Goal: Task Accomplishment & Management: Manage account settings

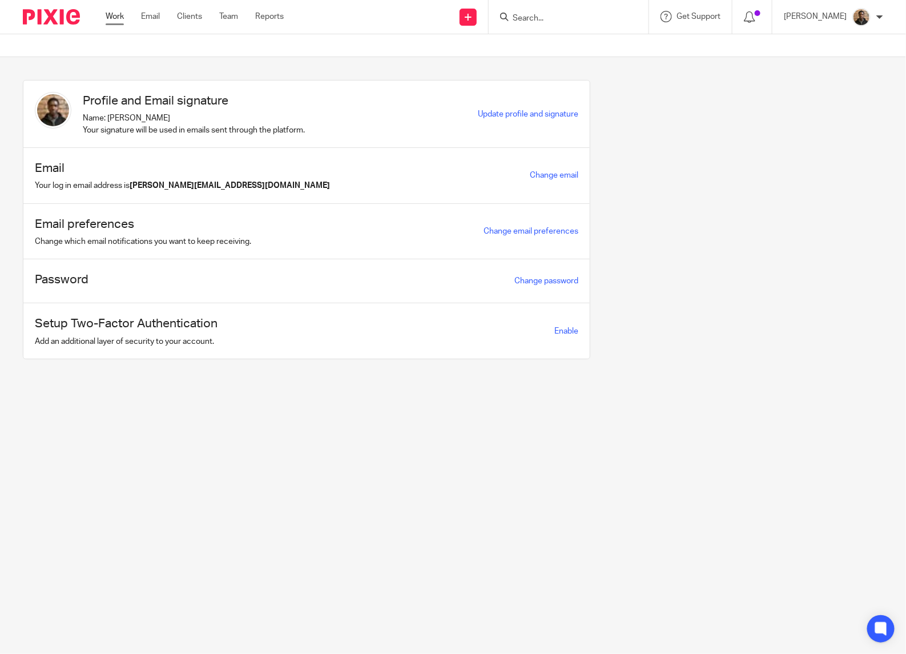
click at [109, 13] on link "Work" at bounding box center [115, 16] width 18 height 11
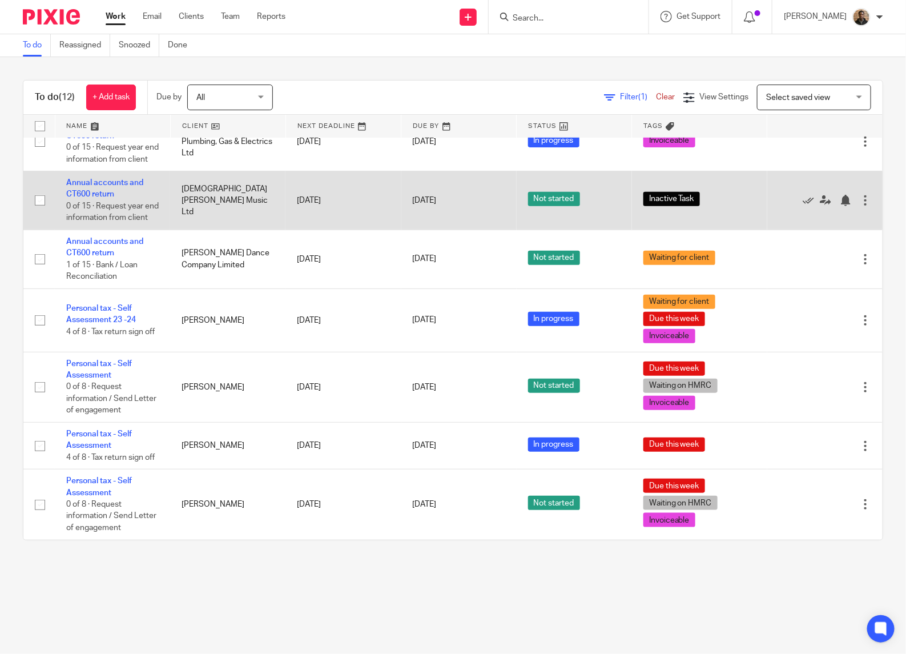
scroll to position [329, 0]
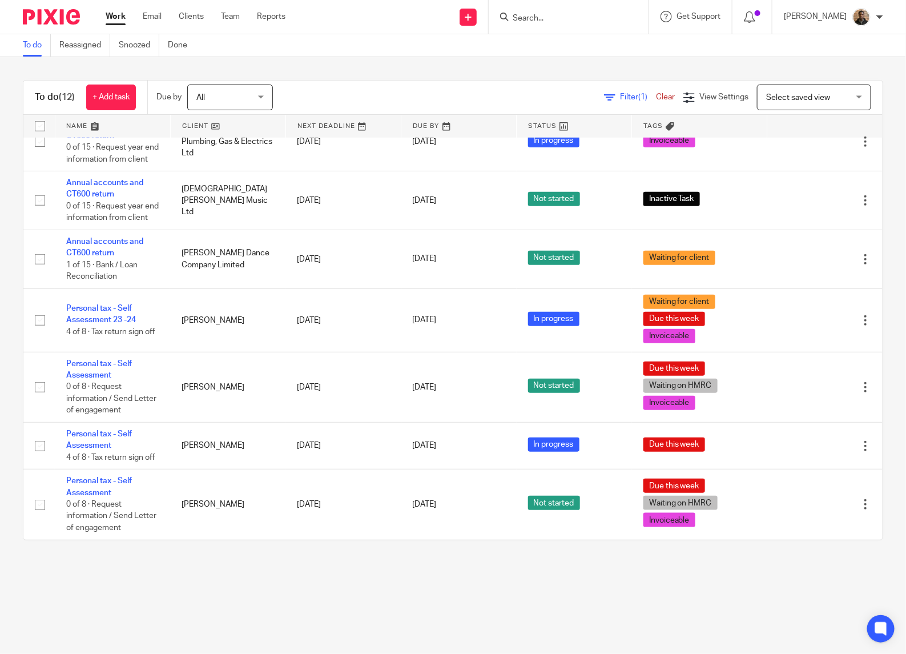
click at [783, 95] on span "Select saved view" at bounding box center [798, 98] width 64 height 8
click at [774, 141] on span "This week tasks" at bounding box center [772, 145] width 56 height 8
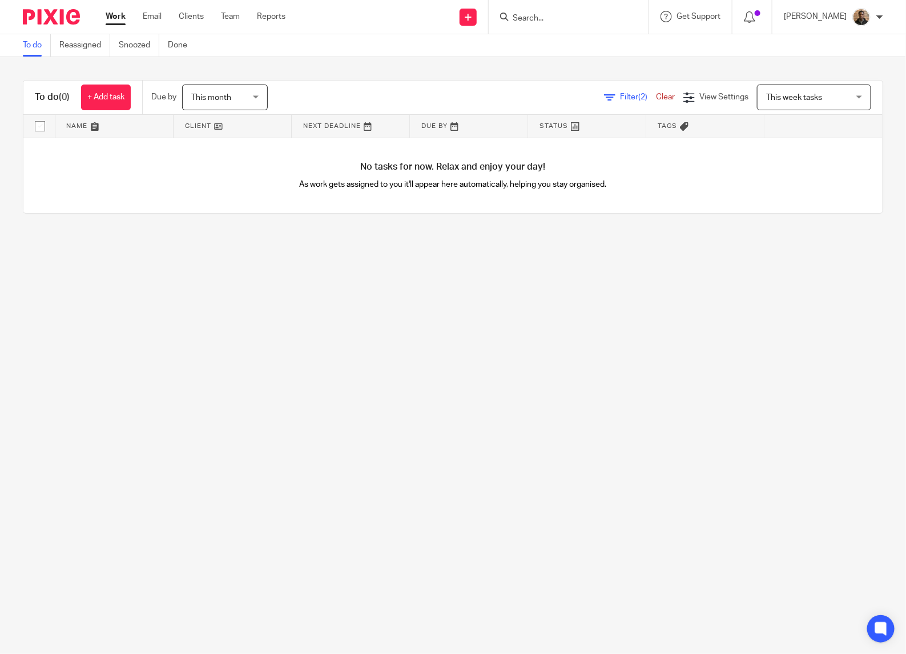
click at [239, 93] on span "This month" at bounding box center [221, 97] width 61 height 24
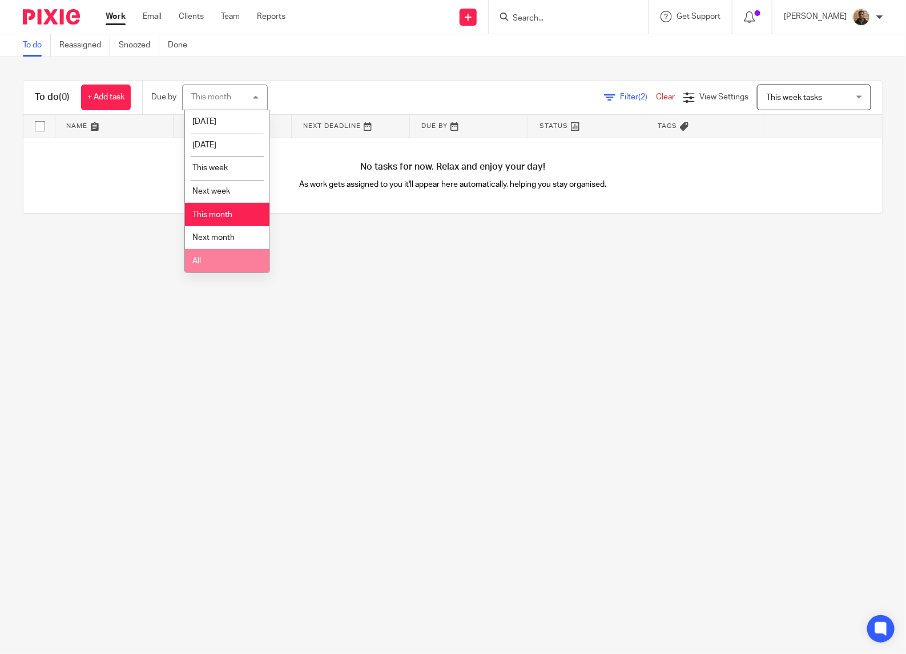
click at [219, 246] on li "Next month" at bounding box center [227, 237] width 85 height 23
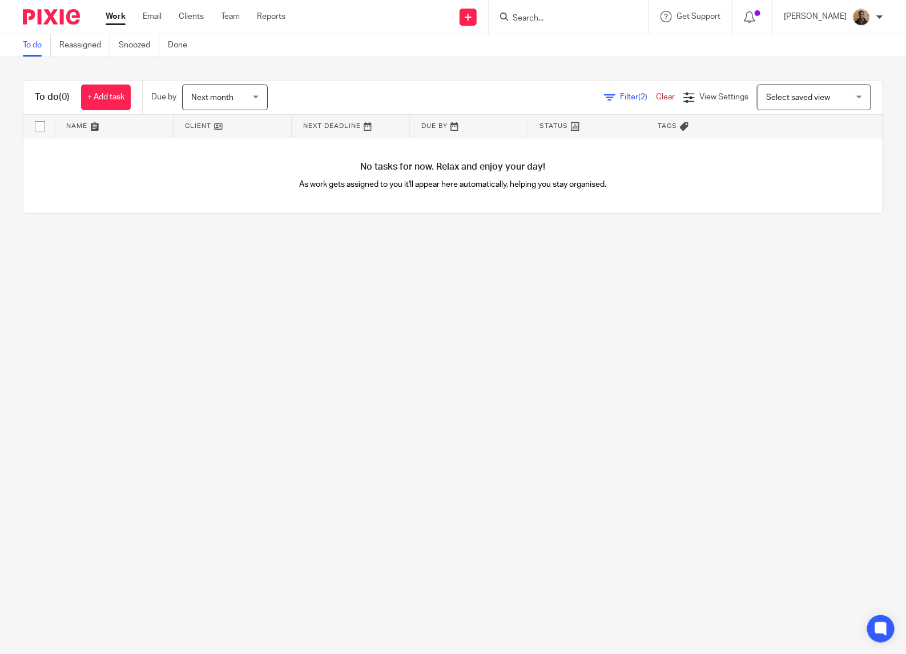
click at [209, 100] on span "Next month" at bounding box center [212, 98] width 42 height 8
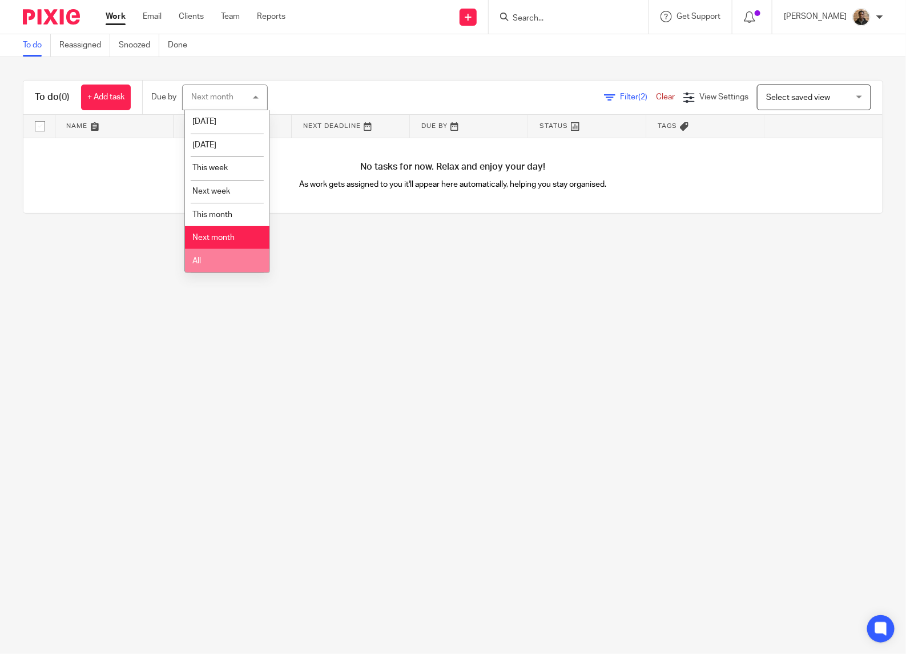
click at [244, 263] on li "All" at bounding box center [227, 260] width 85 height 23
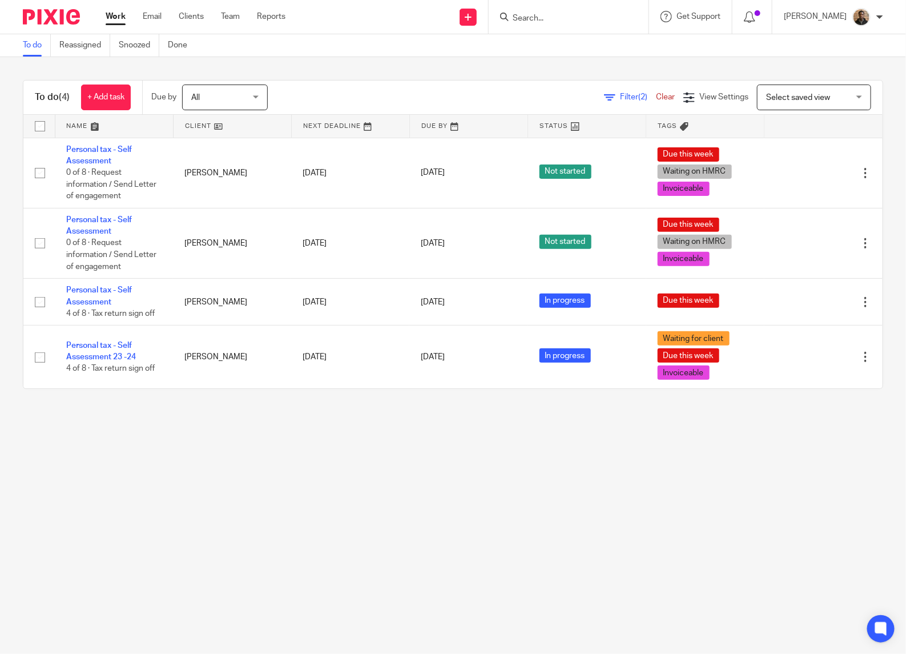
click at [806, 92] on span "Select saved view" at bounding box center [807, 97] width 83 height 24
click at [802, 127] on li "Select saved view" at bounding box center [793, 121] width 113 height 23
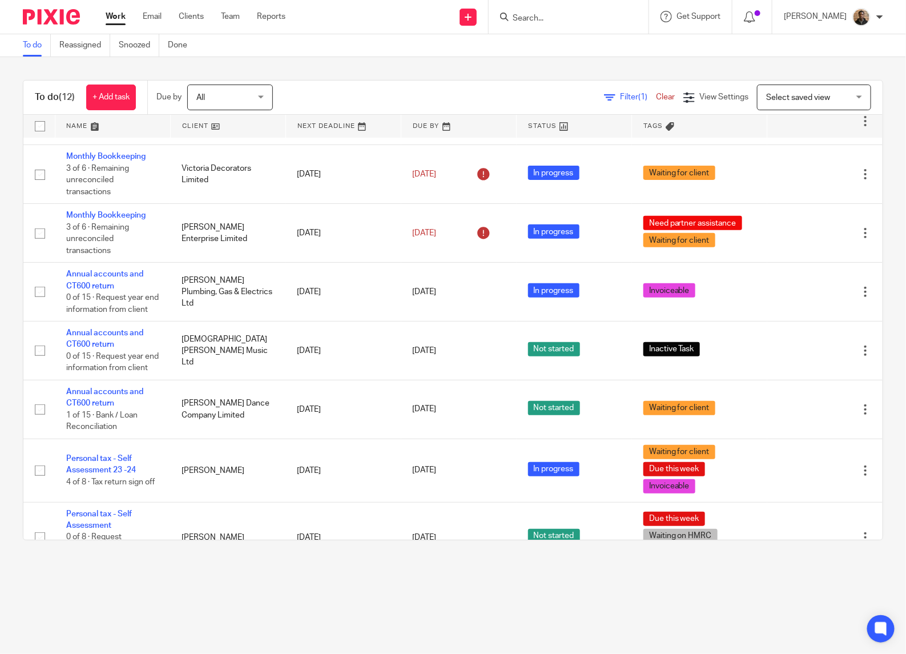
scroll to position [329, 0]
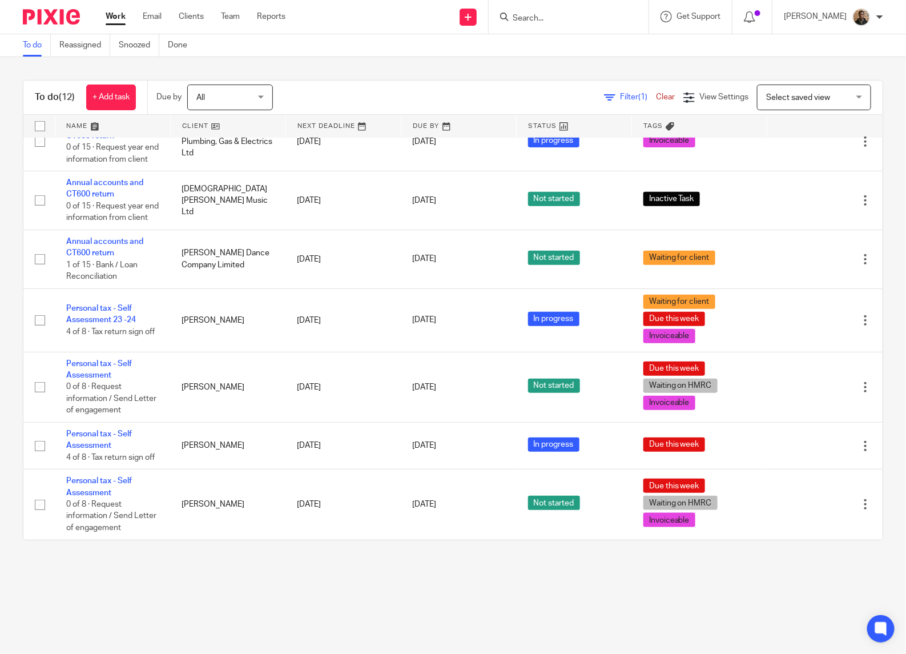
click at [266, 90] on div "All All" at bounding box center [230, 98] width 86 height 26
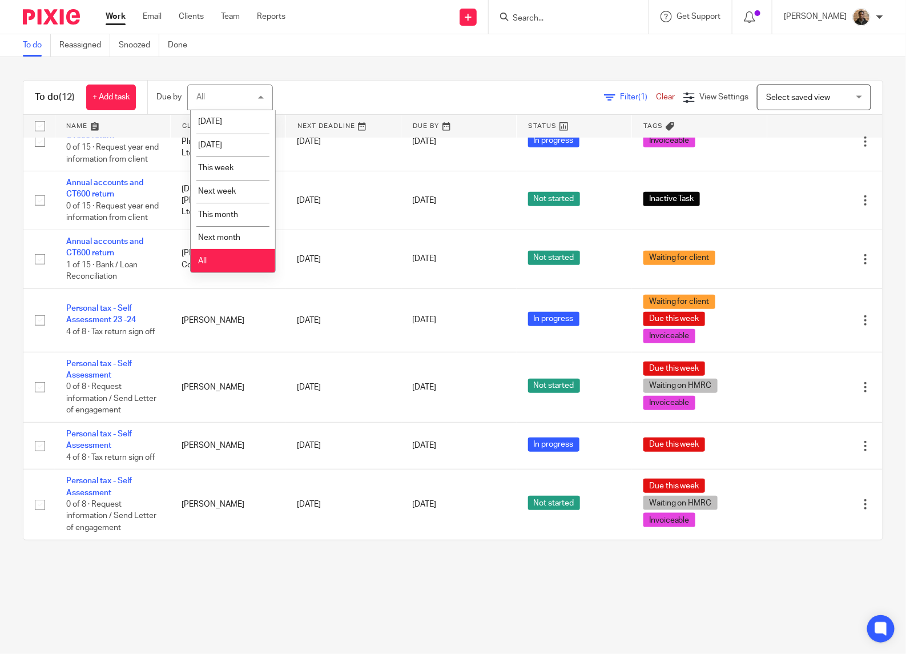
click at [240, 257] on li "All" at bounding box center [233, 260] width 85 height 23
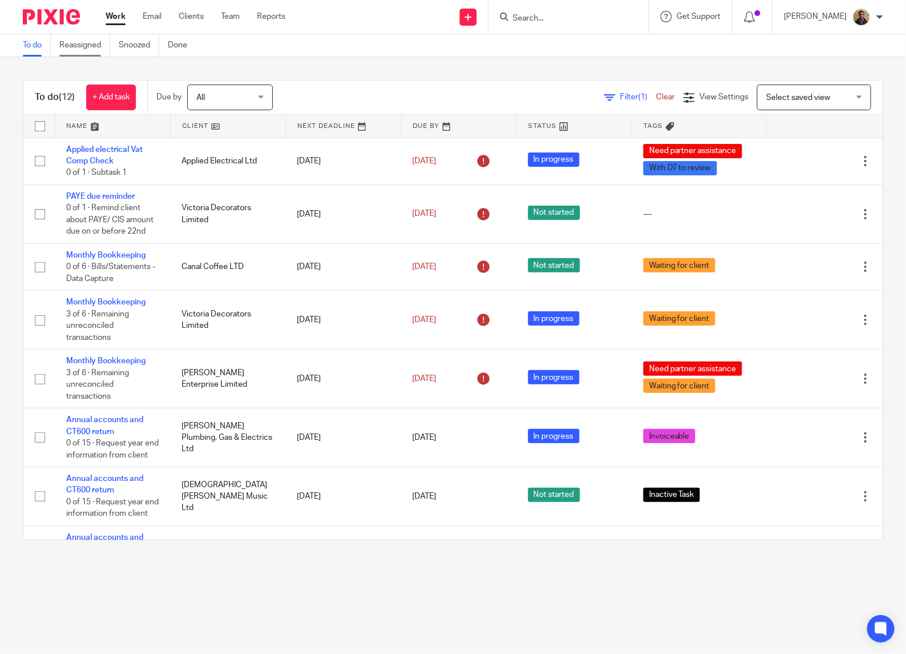
click at [98, 51] on link "Reassigned" at bounding box center [84, 45] width 51 height 22
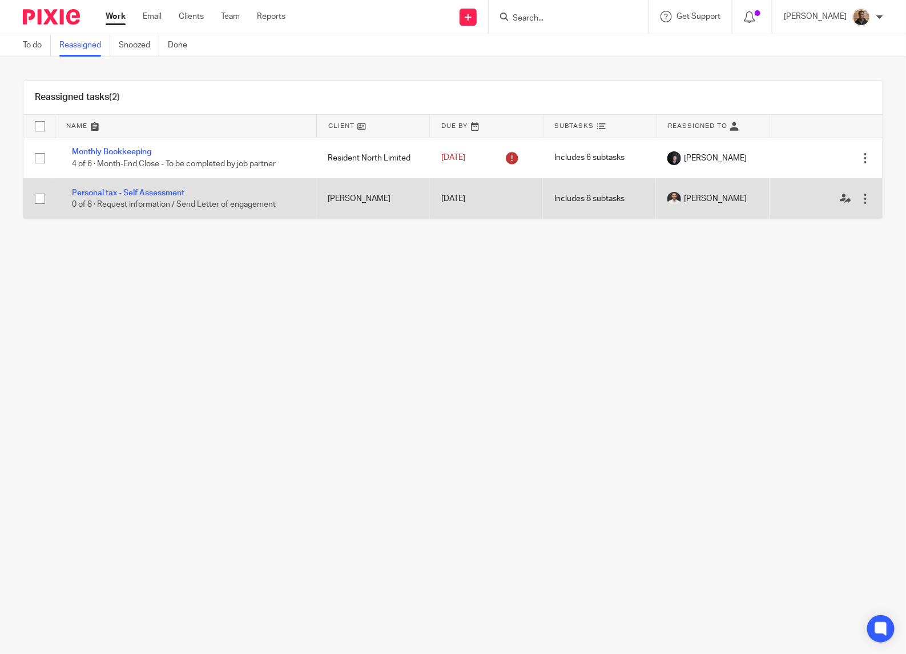
click at [860, 200] on div at bounding box center [865, 198] width 11 height 11
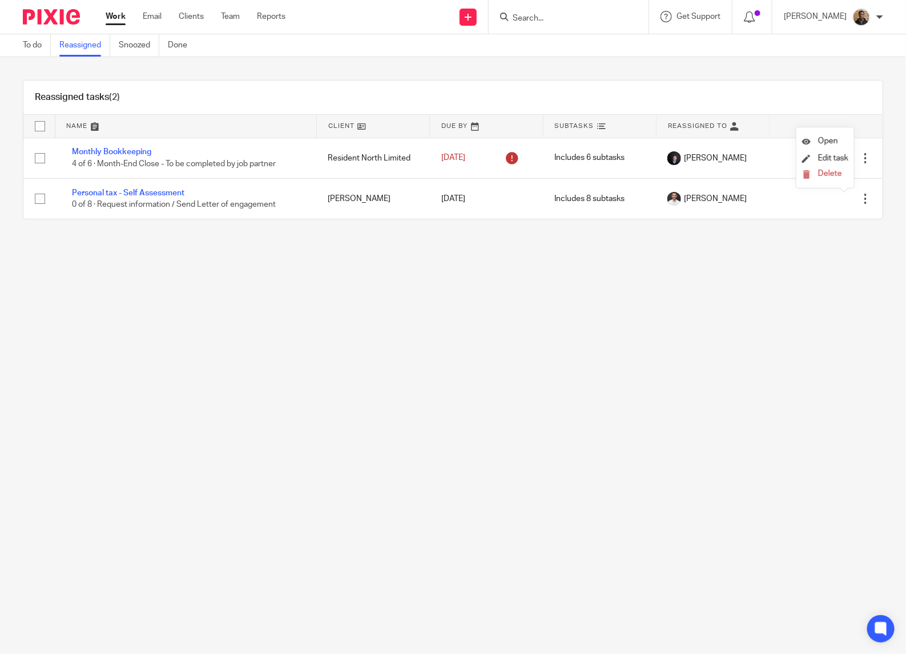
drag, startPoint x: 789, startPoint y: 300, endPoint x: 703, endPoint y: 292, distance: 85.4
click at [783, 300] on main "To do Reassigned Snoozed Done Reassigned tasks (2) Name Client Due By Subtasks …" at bounding box center [453, 327] width 906 height 654
click at [398, 238] on div "Reassigned tasks (2) Name Client Due By Subtasks Reassigned To Monthly Bookkeep…" at bounding box center [453, 149] width 906 height 185
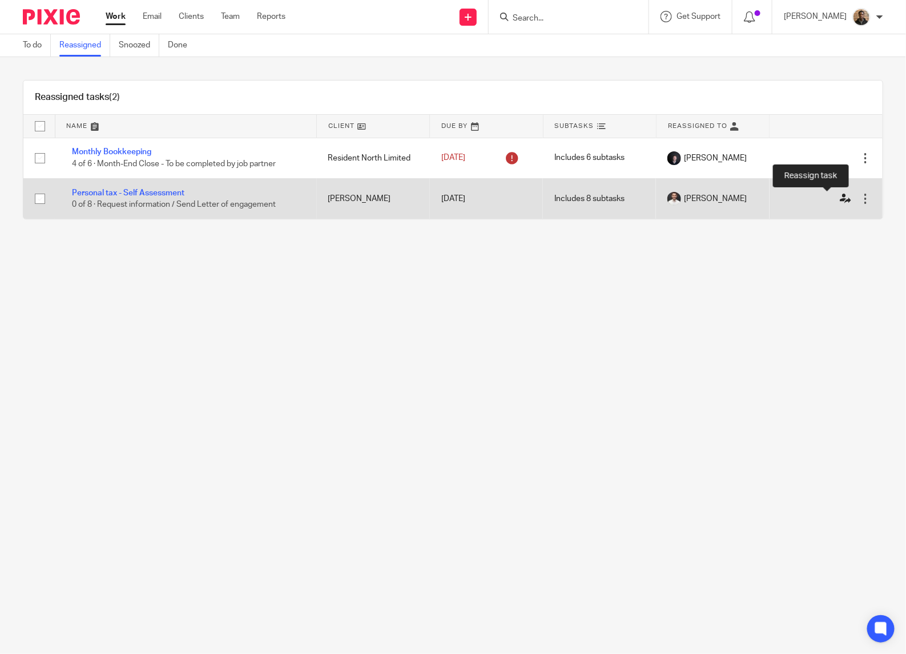
click at [840, 195] on icon at bounding box center [845, 198] width 11 height 11
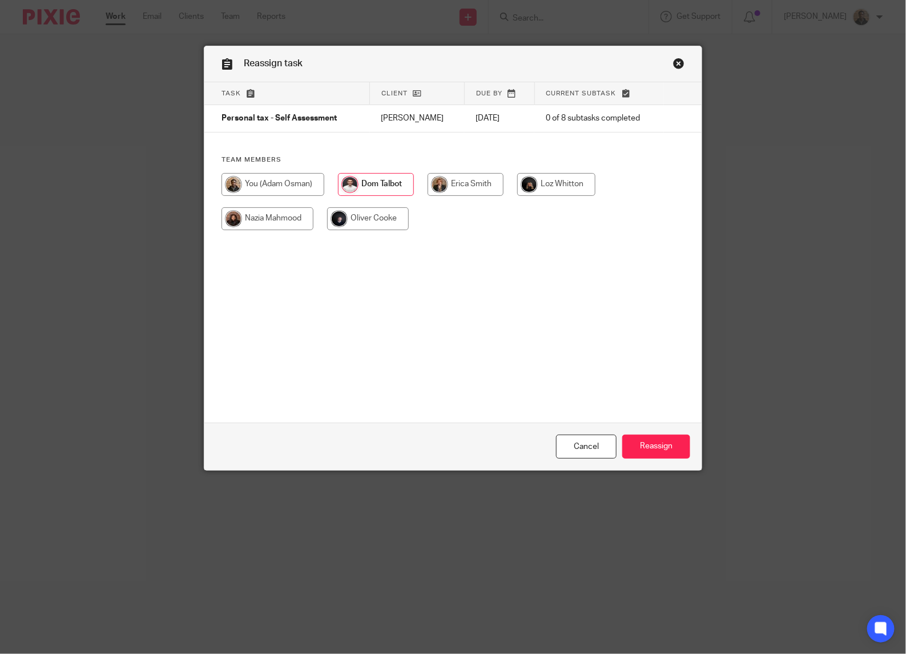
click at [272, 180] on input "radio" at bounding box center [273, 184] width 103 height 23
radio input "true"
click at [666, 452] on input "Reassign" at bounding box center [656, 447] width 68 height 25
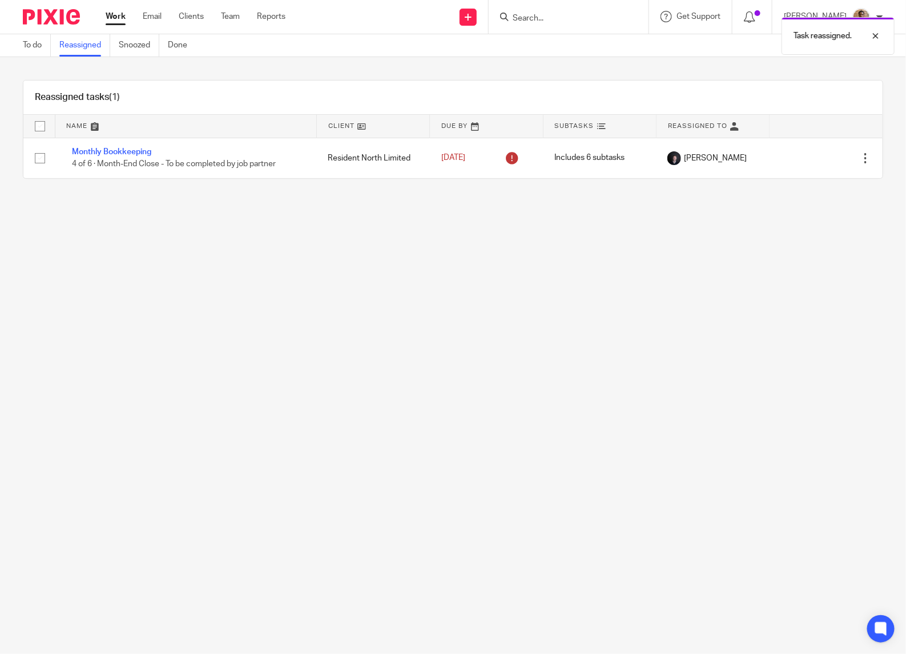
click at [116, 19] on link "Work" at bounding box center [116, 16] width 20 height 11
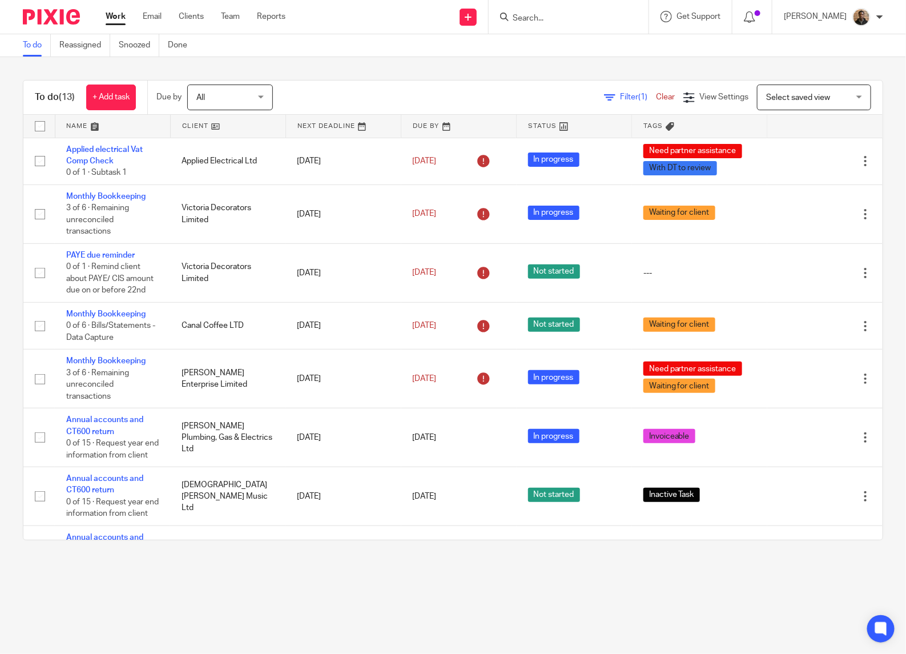
scroll to position [399, 0]
